Goal: Task Accomplishment & Management: Use online tool/utility

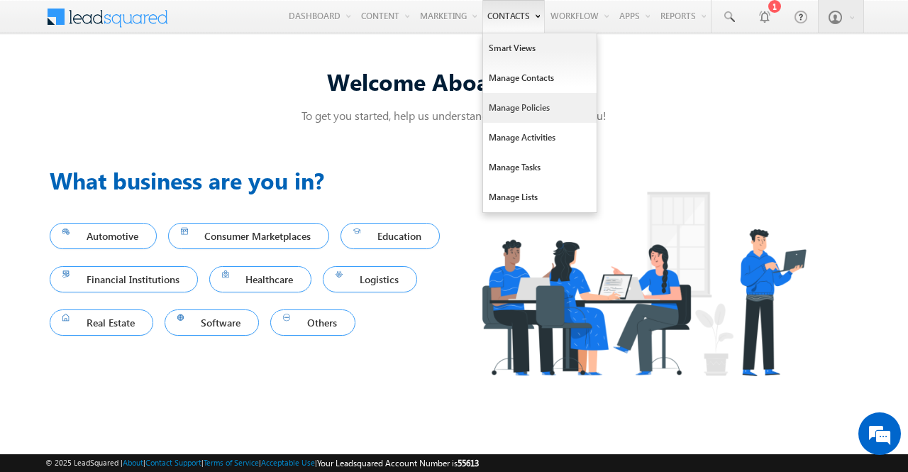
click at [528, 110] on link "Manage Policies" at bounding box center [540, 108] width 114 height 30
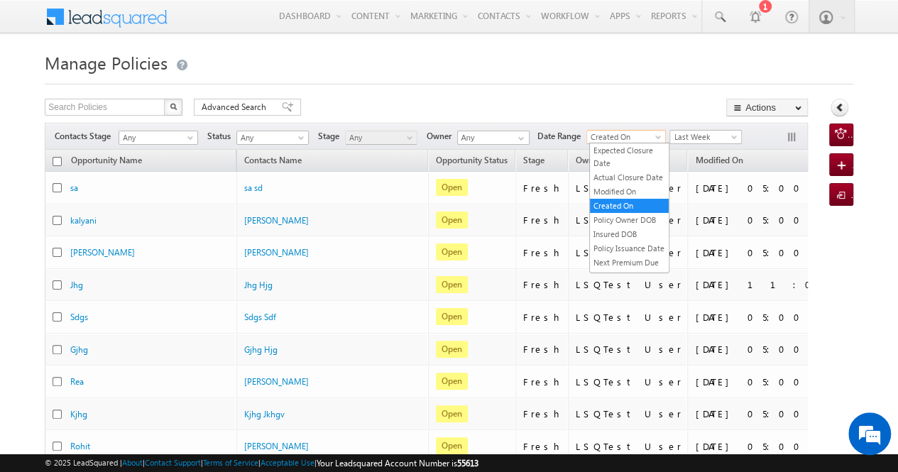
click at [650, 139] on span "Created On" at bounding box center [624, 137] width 74 height 13
click at [634, 198] on link "Modified On" at bounding box center [629, 191] width 79 height 13
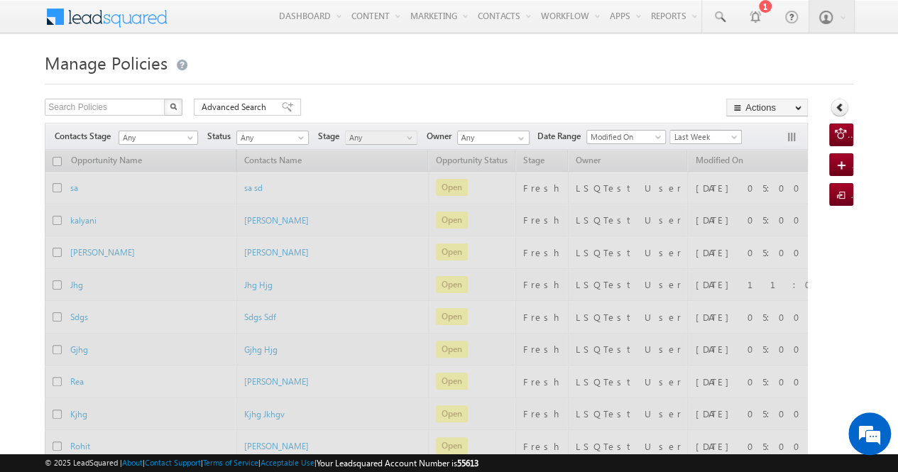
click at [726, 138] on span "Last Week" at bounding box center [703, 137] width 67 height 13
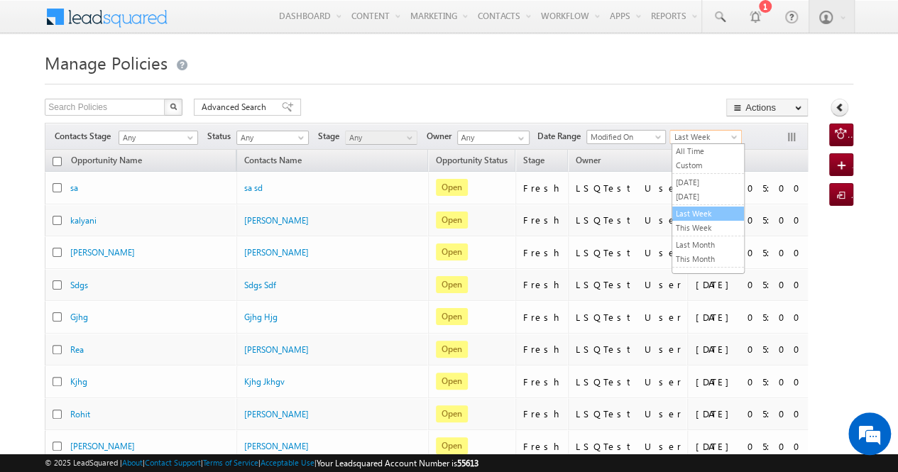
click at [710, 209] on link "Last Week" at bounding box center [708, 213] width 72 height 13
click at [602, 71] on h1 "Manage Policies" at bounding box center [449, 62] width 808 height 28
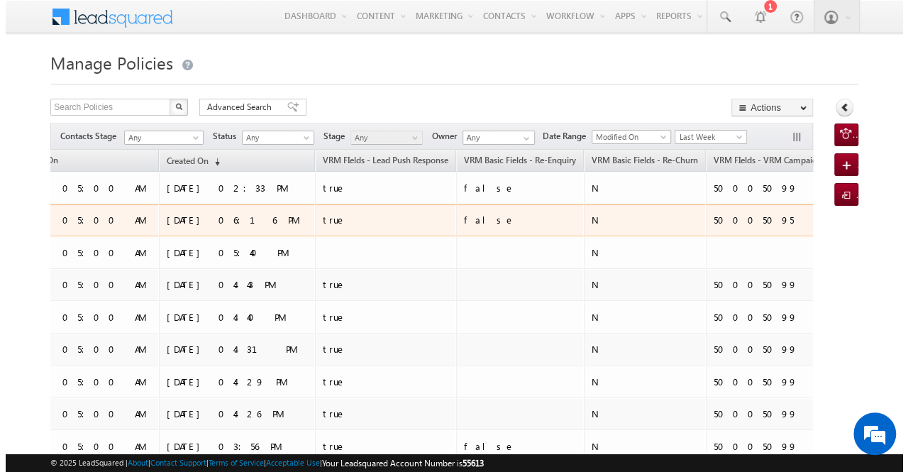
scroll to position [0, 691]
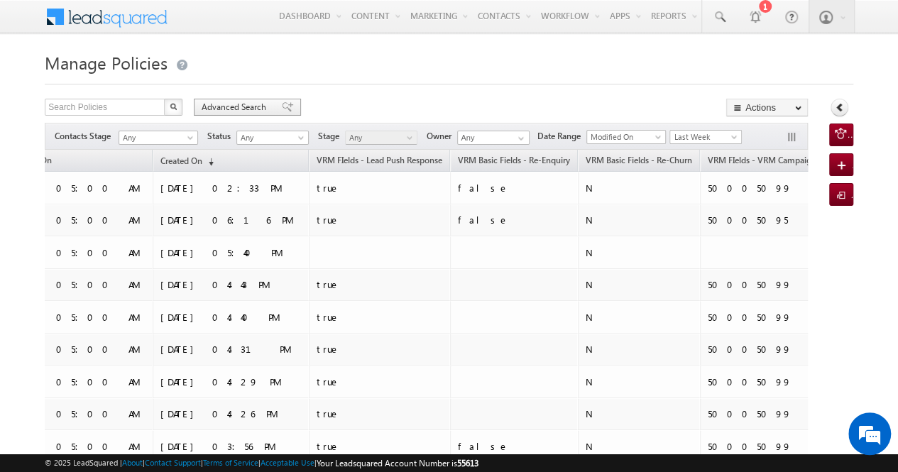
click at [212, 106] on span "Advanced Search" at bounding box center [236, 107] width 69 height 13
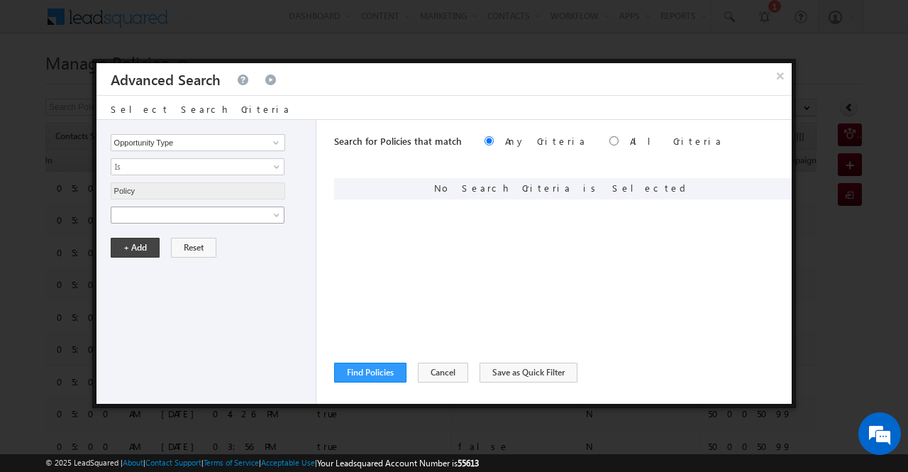
click at [275, 209] on link at bounding box center [198, 215] width 174 height 17
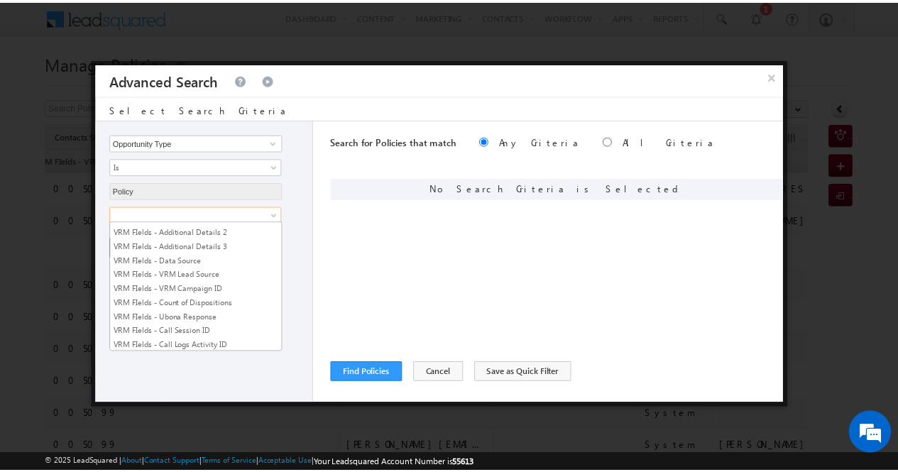
scroll to position [2755, 0]
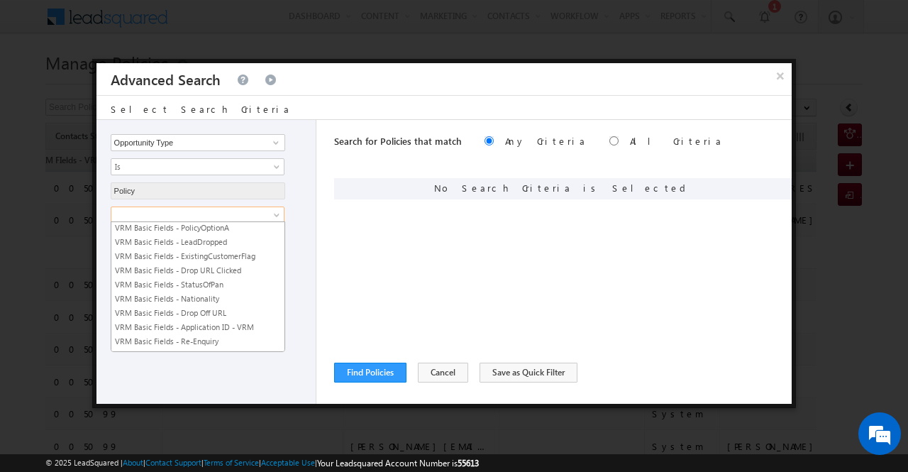
click at [221, 378] on link "VRM Basic Fields - latest push date" at bounding box center [197, 384] width 173 height 13
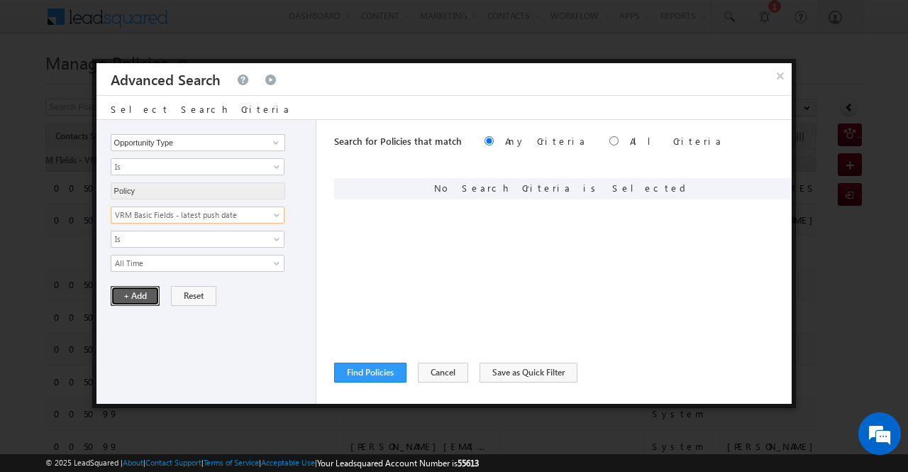
click at [144, 294] on button "+ Add" at bounding box center [135, 296] width 49 height 20
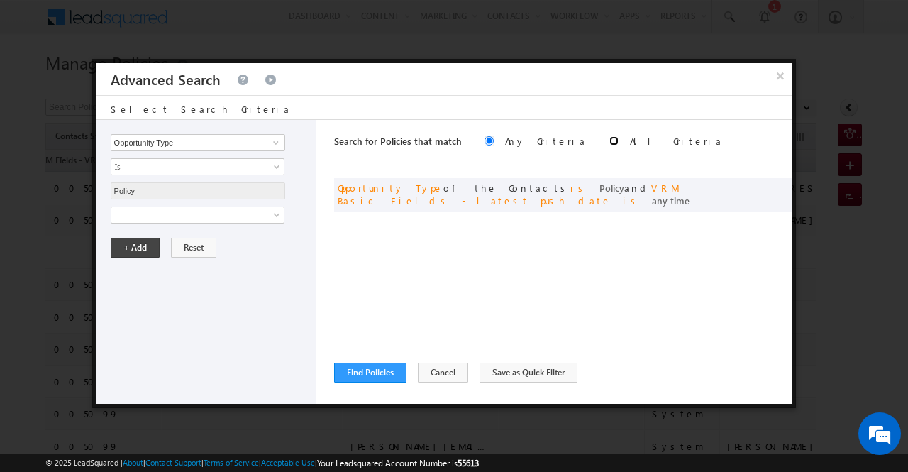
click at [610, 136] on input "radio" at bounding box center [614, 140] width 9 height 9
radio input "true"
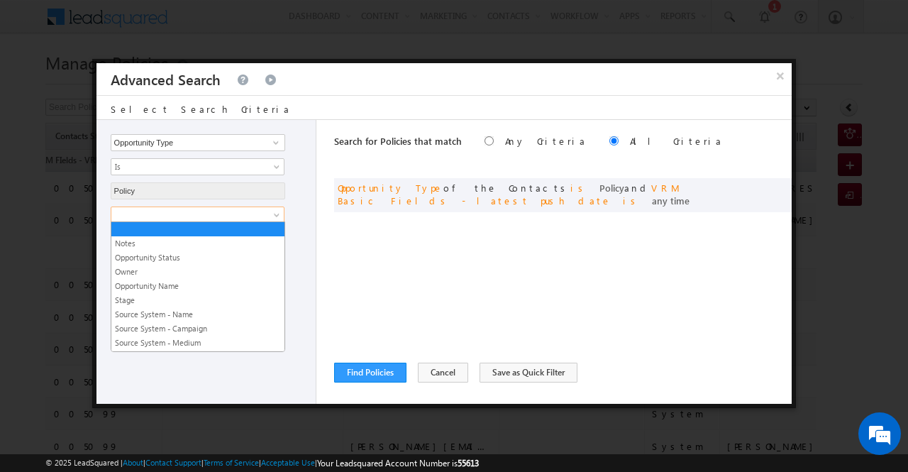
click at [275, 214] on span at bounding box center [278, 217] width 11 height 11
click at [378, 370] on button "Find Policies" at bounding box center [370, 373] width 72 height 20
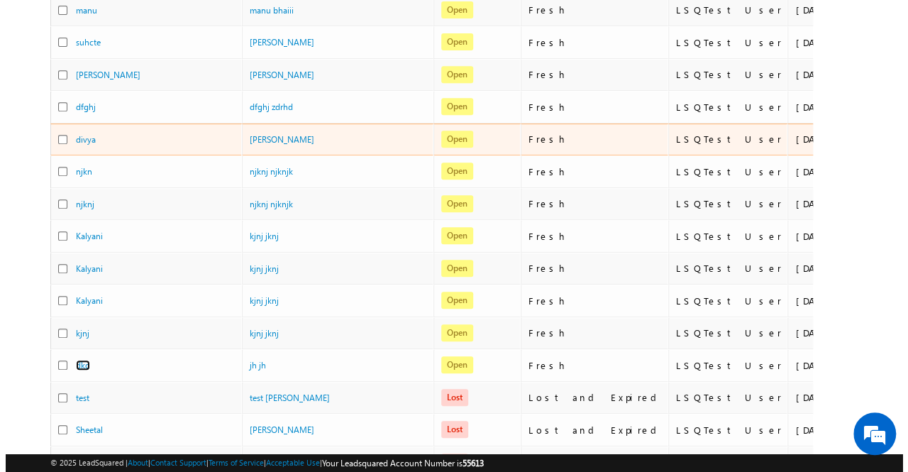
scroll to position [0, 0]
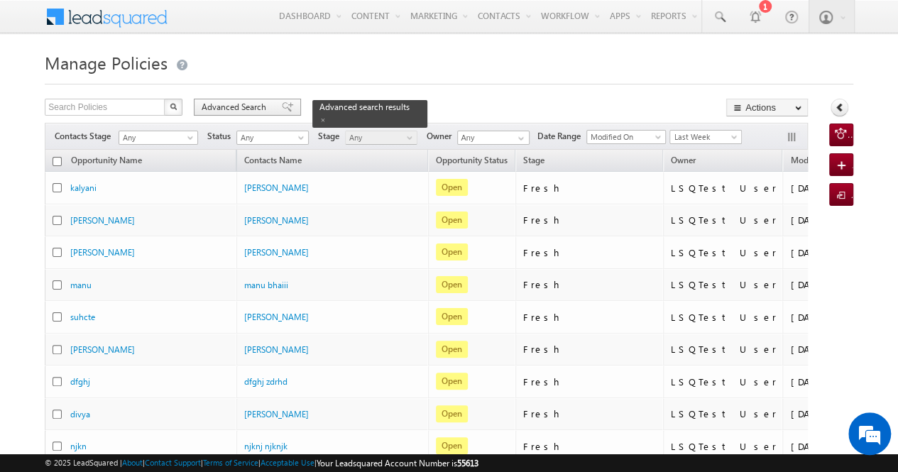
click at [251, 109] on span "Advanced Search" at bounding box center [236, 107] width 69 height 13
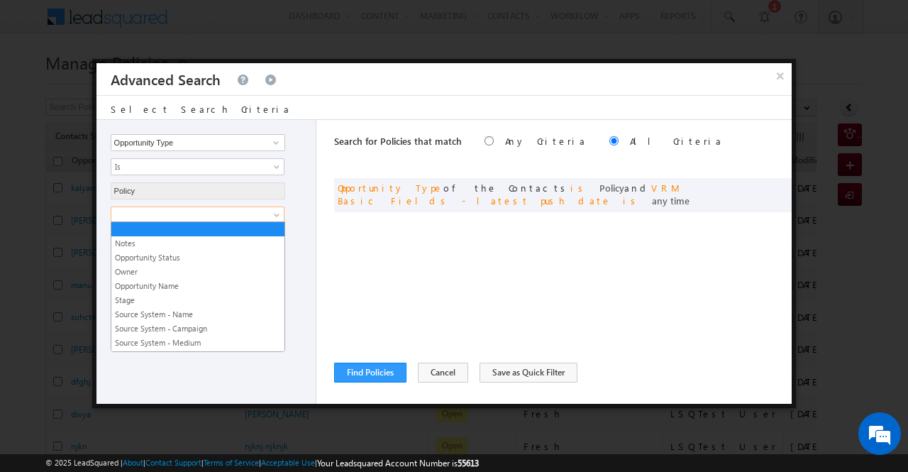
click at [278, 212] on span at bounding box center [278, 217] width 11 height 11
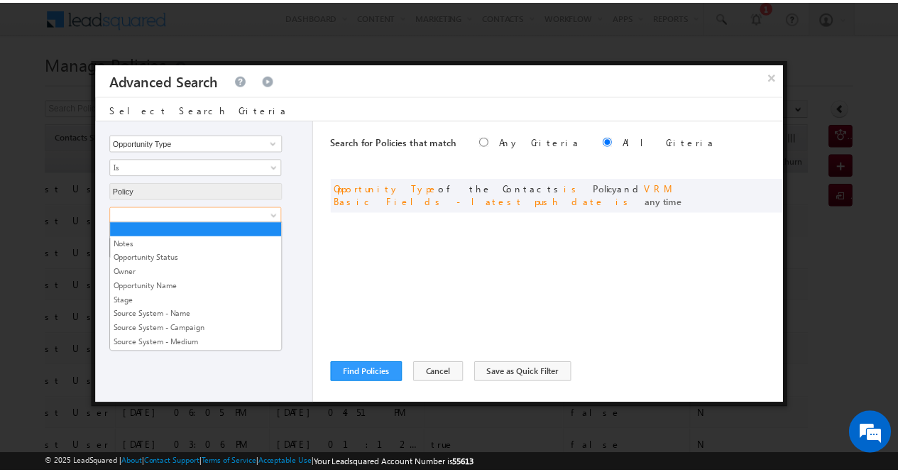
scroll to position [2741, 0]
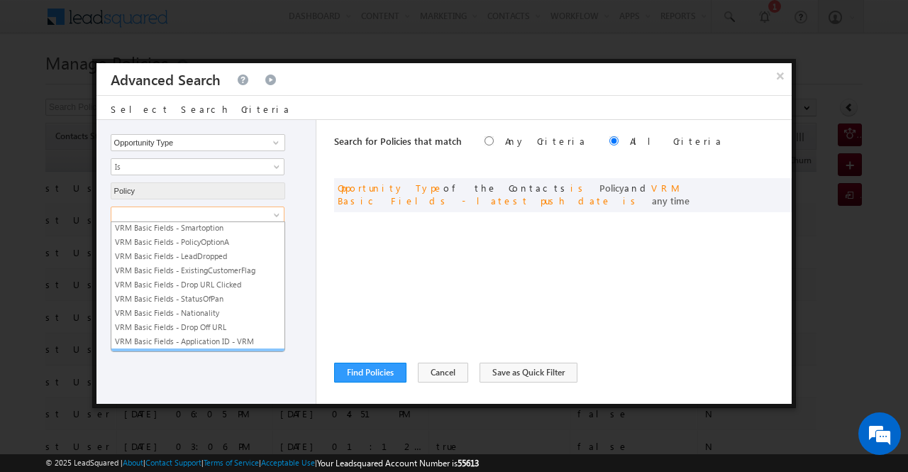
click at [240, 349] on link "VRM Basic Fields - Re-Enquiry" at bounding box center [197, 355] width 173 height 13
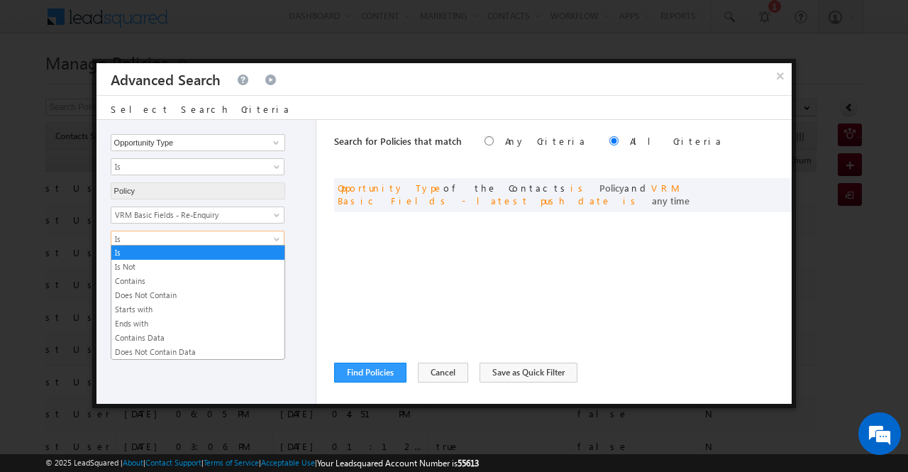
click at [274, 242] on span at bounding box center [278, 241] width 11 height 11
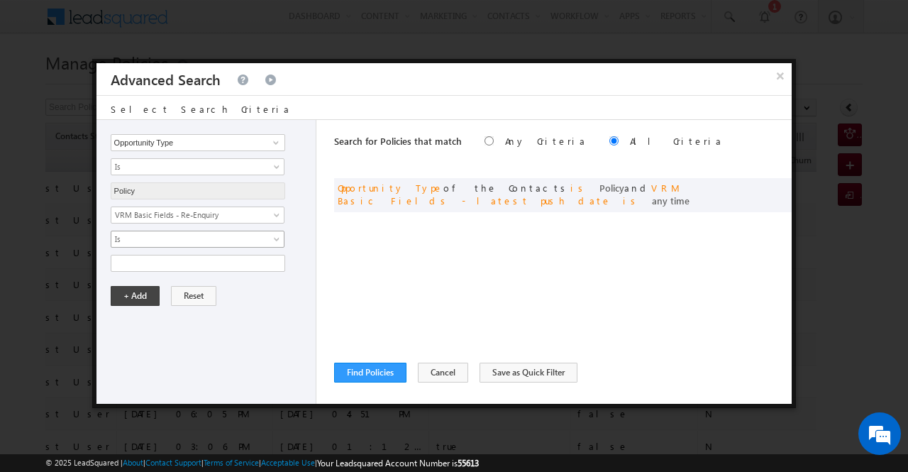
click at [274, 242] on span at bounding box center [278, 241] width 11 height 11
click at [256, 263] on input "text" at bounding box center [198, 263] width 175 height 17
type input "false"
click at [142, 290] on button "+ Add" at bounding box center [135, 296] width 49 height 20
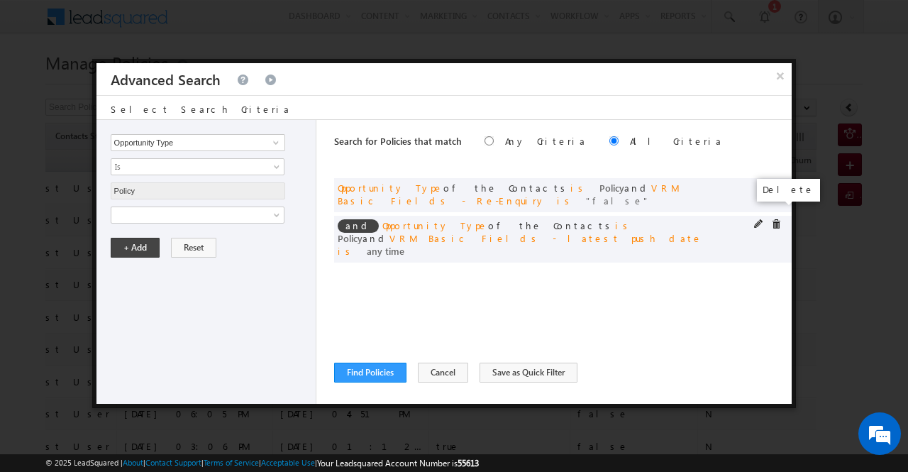
click at [777, 219] on span at bounding box center [776, 224] width 10 height 10
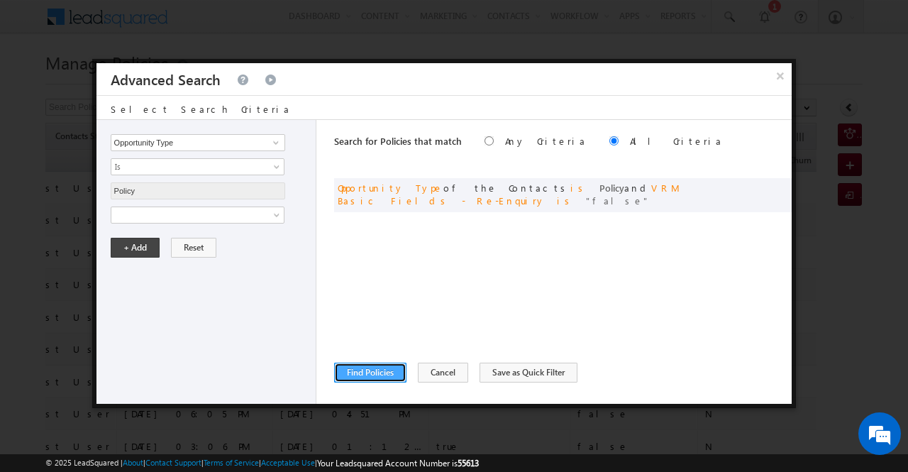
click at [385, 369] on button "Find Policies" at bounding box center [370, 373] width 72 height 20
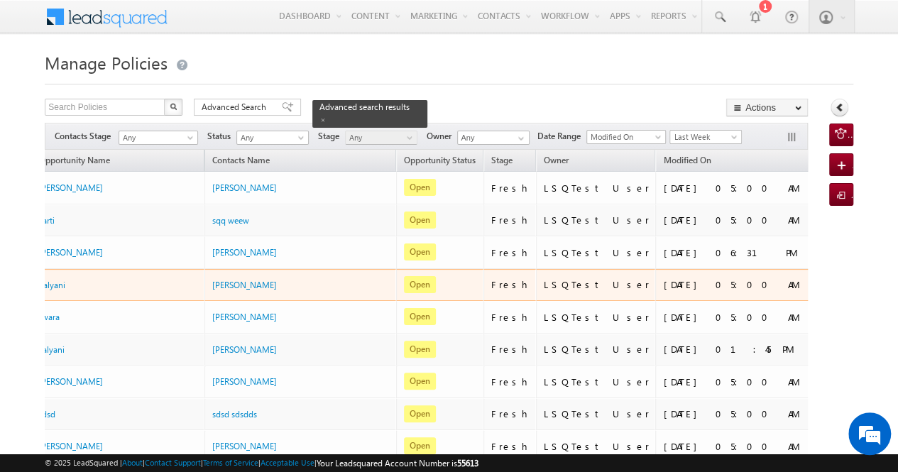
scroll to position [0, 0]
